Goal: Task Accomplishment & Management: Use online tool/utility

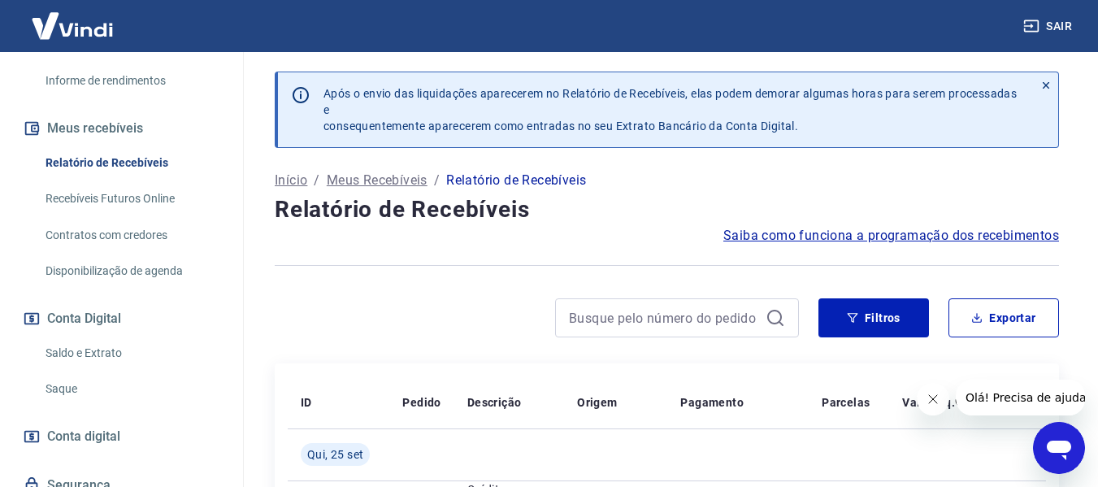
scroll to position [325, 0]
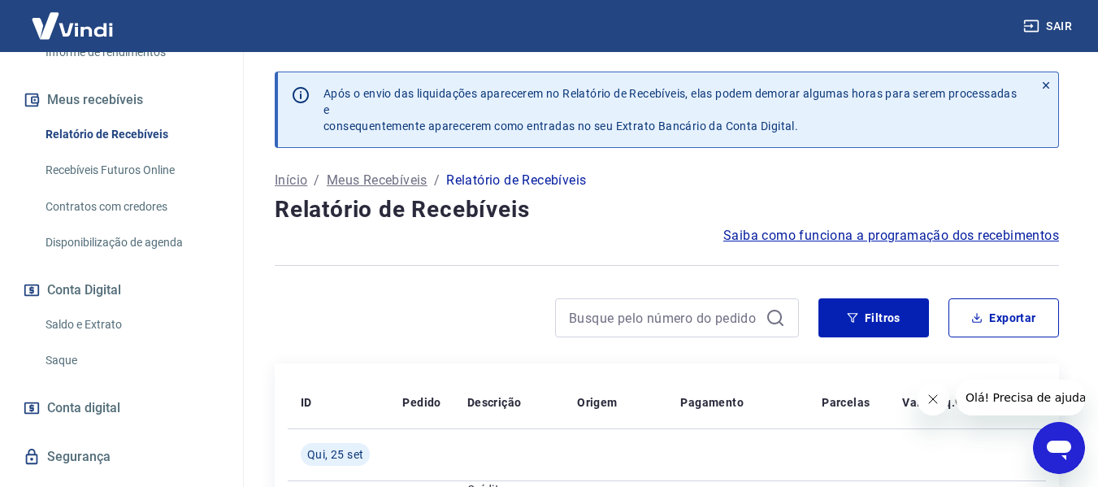
click at [64, 350] on link "Saque" at bounding box center [131, 360] width 185 height 33
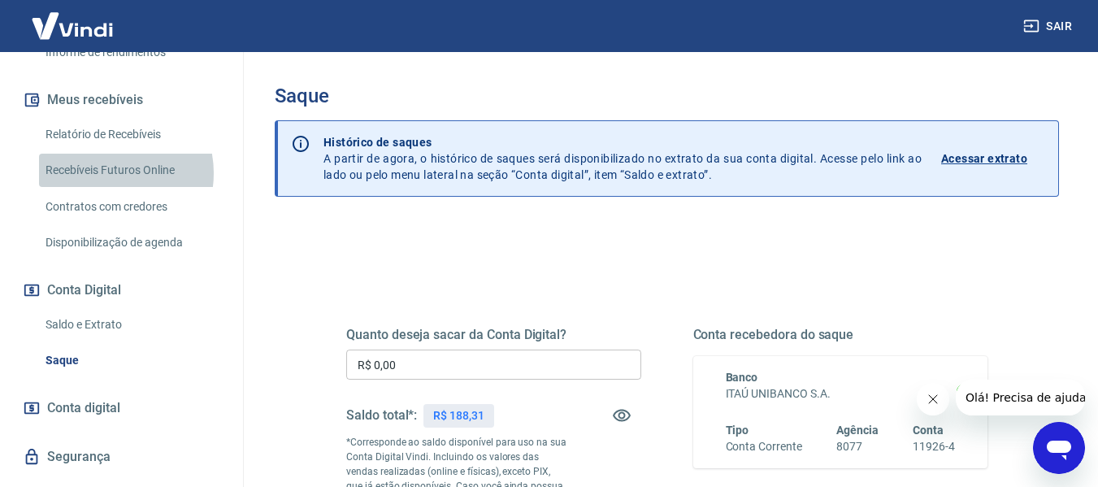
click at [104, 173] on link "Recebíveis Futuros Online" at bounding box center [131, 170] width 185 height 33
